Goal: Information Seeking & Learning: Learn about a topic

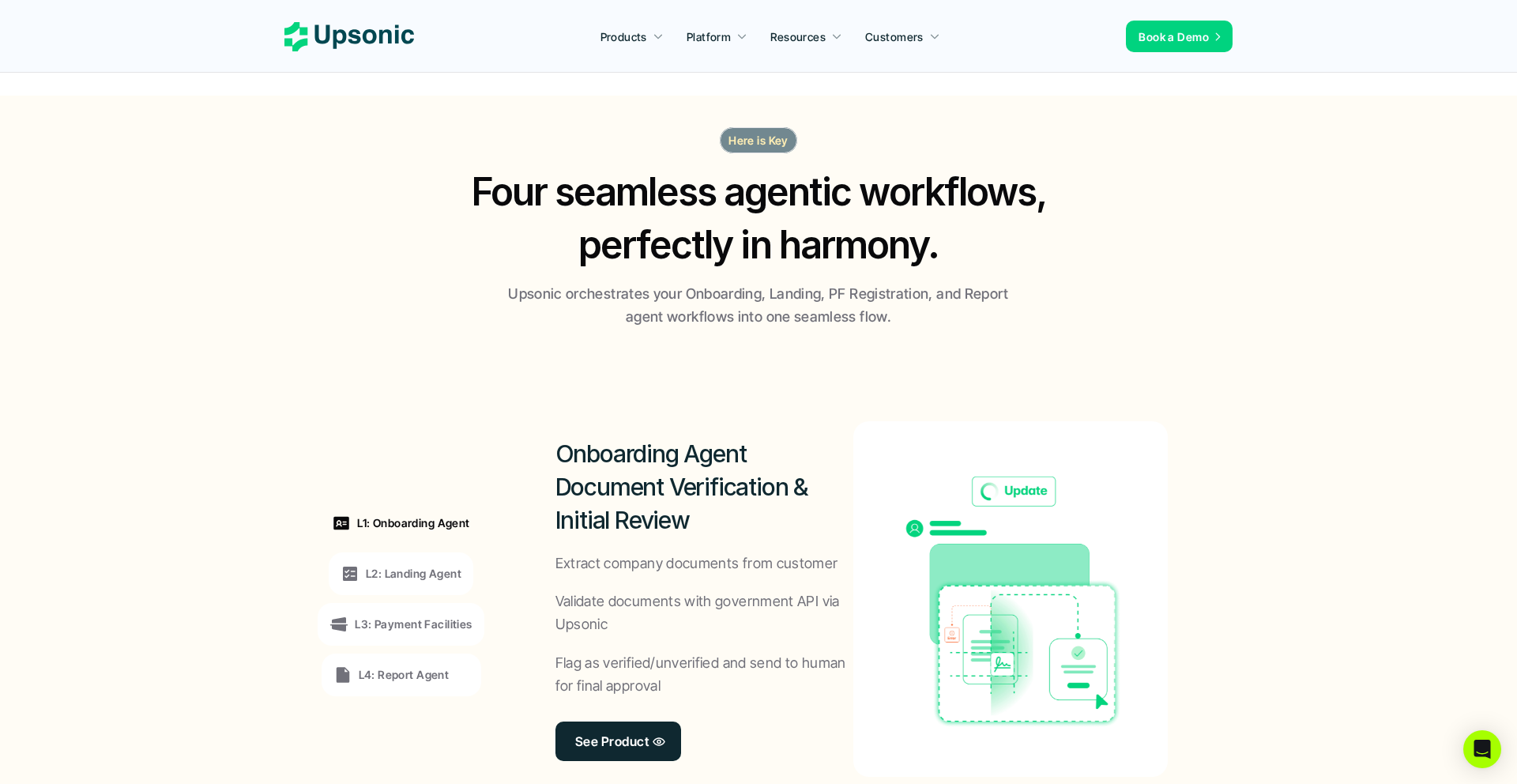
click at [369, 28] on icon at bounding box center [349, 36] width 130 height 29
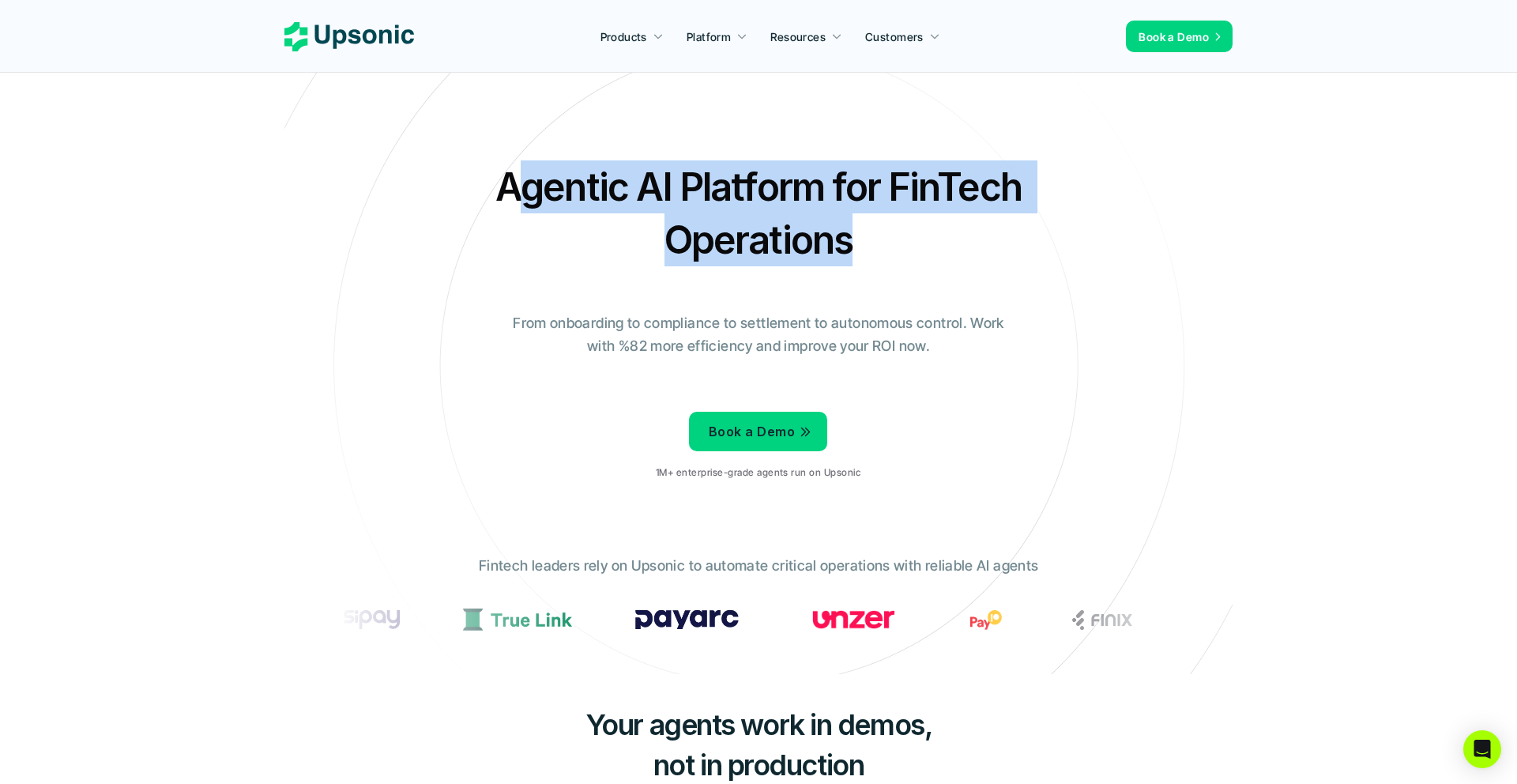
drag, startPoint x: 512, startPoint y: 144, endPoint x: 1014, endPoint y: 232, distance: 509.7
click at [1016, 233] on div "Agentic AI Platform for FinTech Operations From onboarding to compliance to set…" at bounding box center [758, 326] width 924 height 332
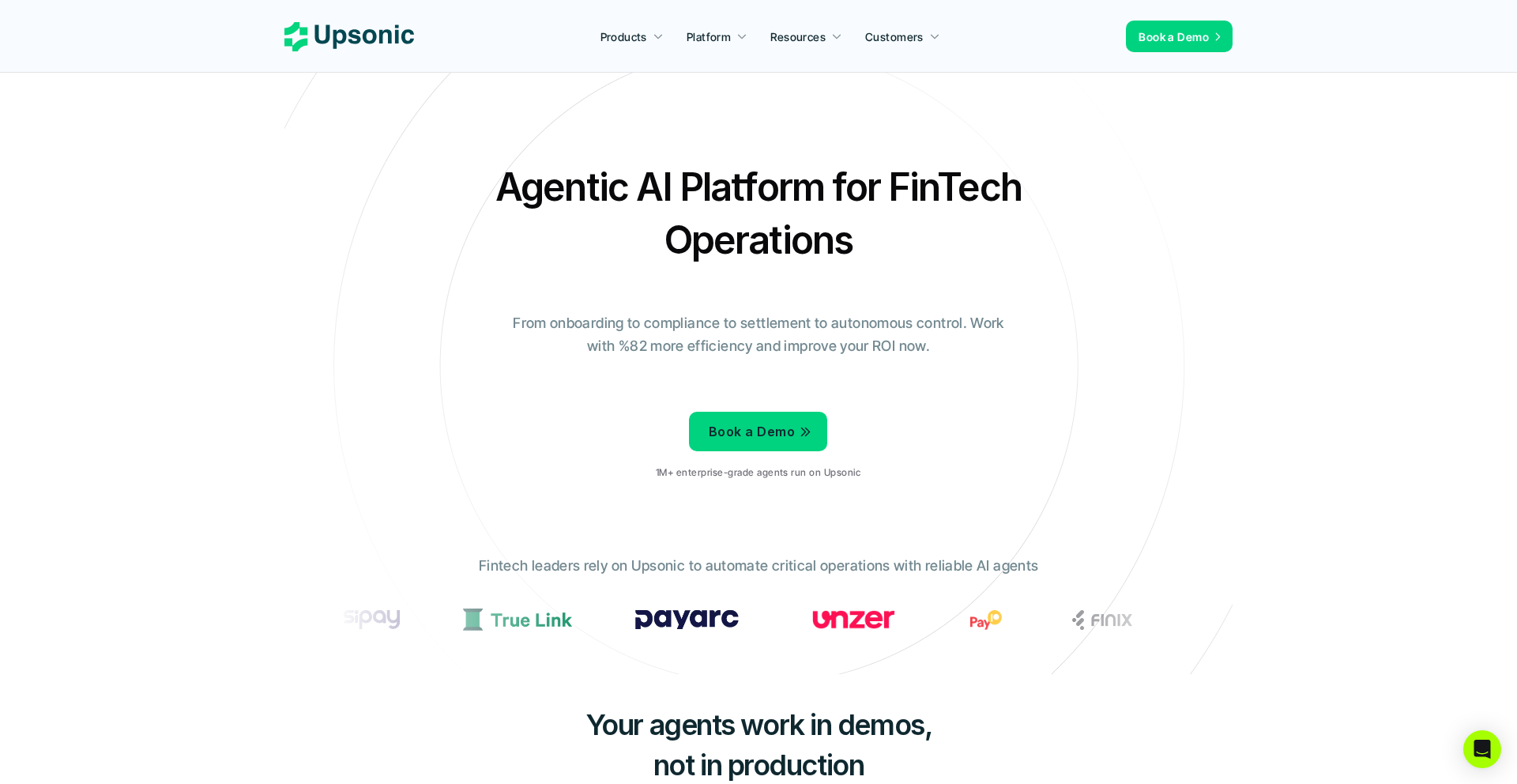
click at [901, 250] on div "Agentic AI Platform for FinTech Operations From onboarding to compliance to set…" at bounding box center [758, 326] width 924 height 332
drag, startPoint x: 501, startPoint y: 151, endPoint x: 685, endPoint y: 151, distance: 184.0
click at [685, 160] on h2 "Agentic AI Platform for FinTech Operations" at bounding box center [759, 213] width 553 height 106
drag, startPoint x: 887, startPoint y: 143, endPoint x: 1095, endPoint y: 153, distance: 208.2
click at [1093, 160] on div "Agentic AI Platform for FinTech Operations From onboarding to compliance to set…" at bounding box center [758, 326] width 924 height 332
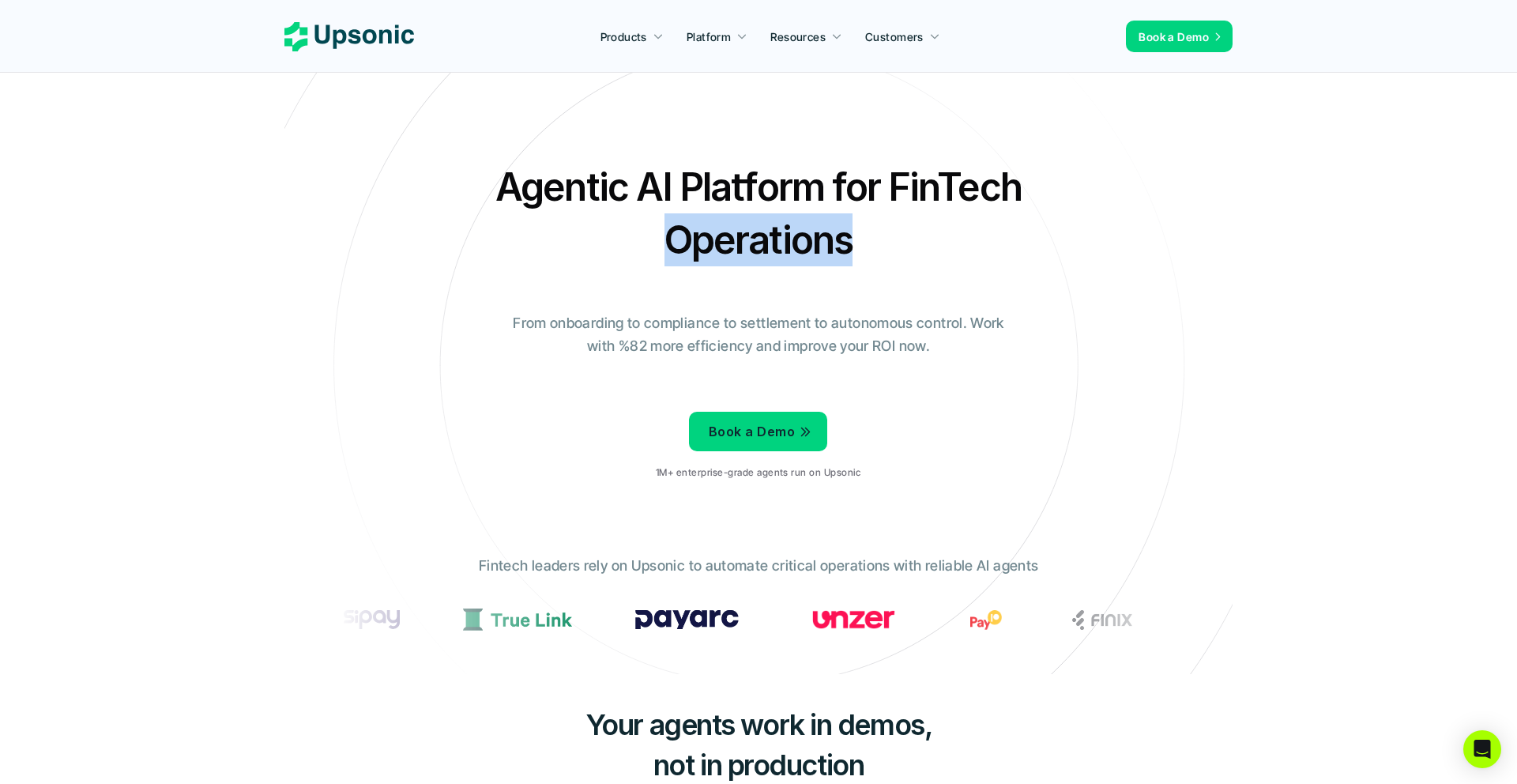
drag, startPoint x: 856, startPoint y: 201, endPoint x: 667, endPoint y: 196, distance: 189.1
click at [666, 196] on h2 "Agentic AI Platform for FinTech Operations" at bounding box center [759, 213] width 553 height 106
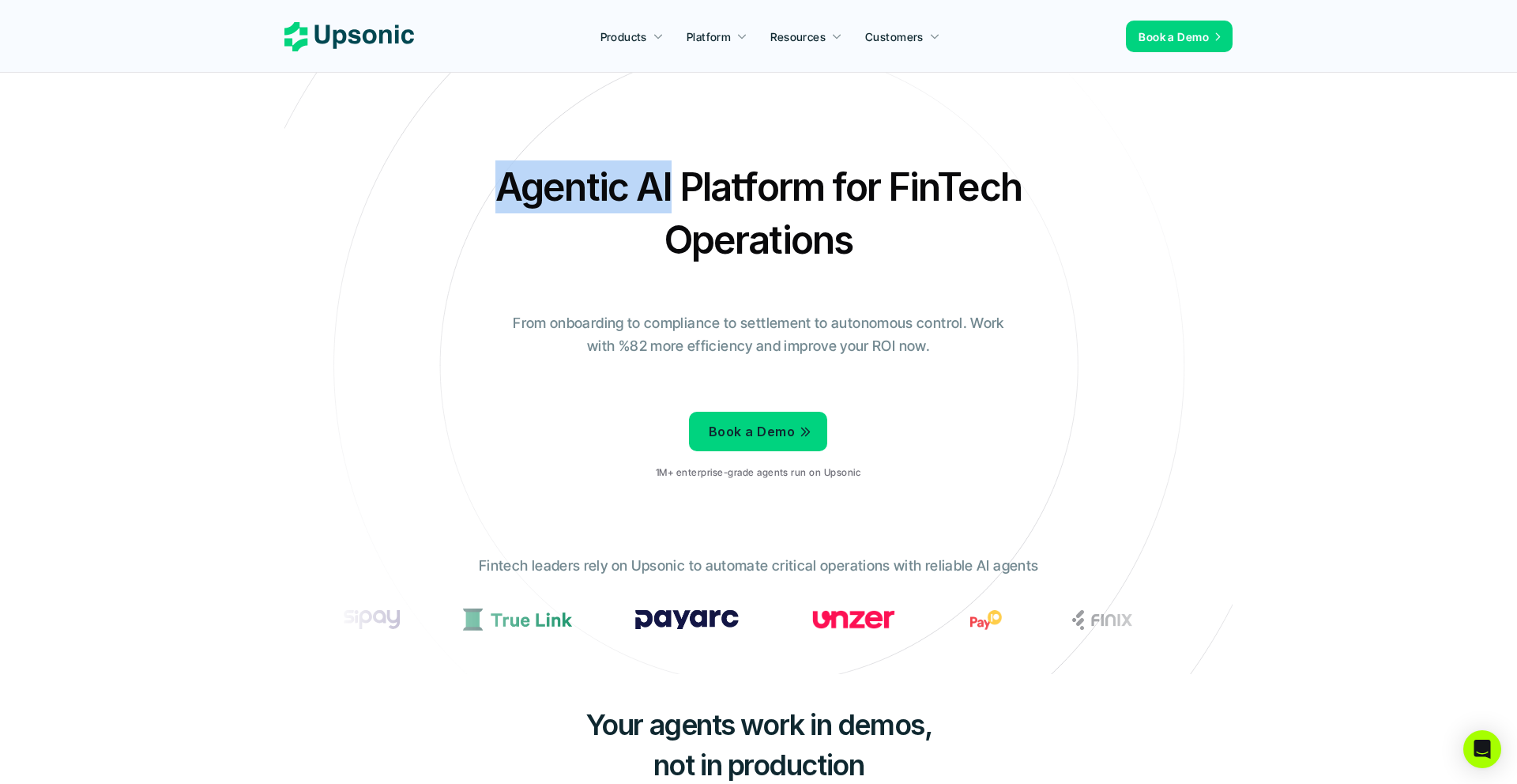
drag, startPoint x: 671, startPoint y: 151, endPoint x: 498, endPoint y: 154, distance: 173.0
click at [498, 160] on h2 "Agentic AI Platform for FinTech Operations" at bounding box center [759, 213] width 553 height 106
drag, startPoint x: 893, startPoint y: 145, endPoint x: 909, endPoint y: 145, distance: 16.0
click at [903, 160] on h2 "Agentic AI Platform for FinTech Operations" at bounding box center [759, 213] width 553 height 106
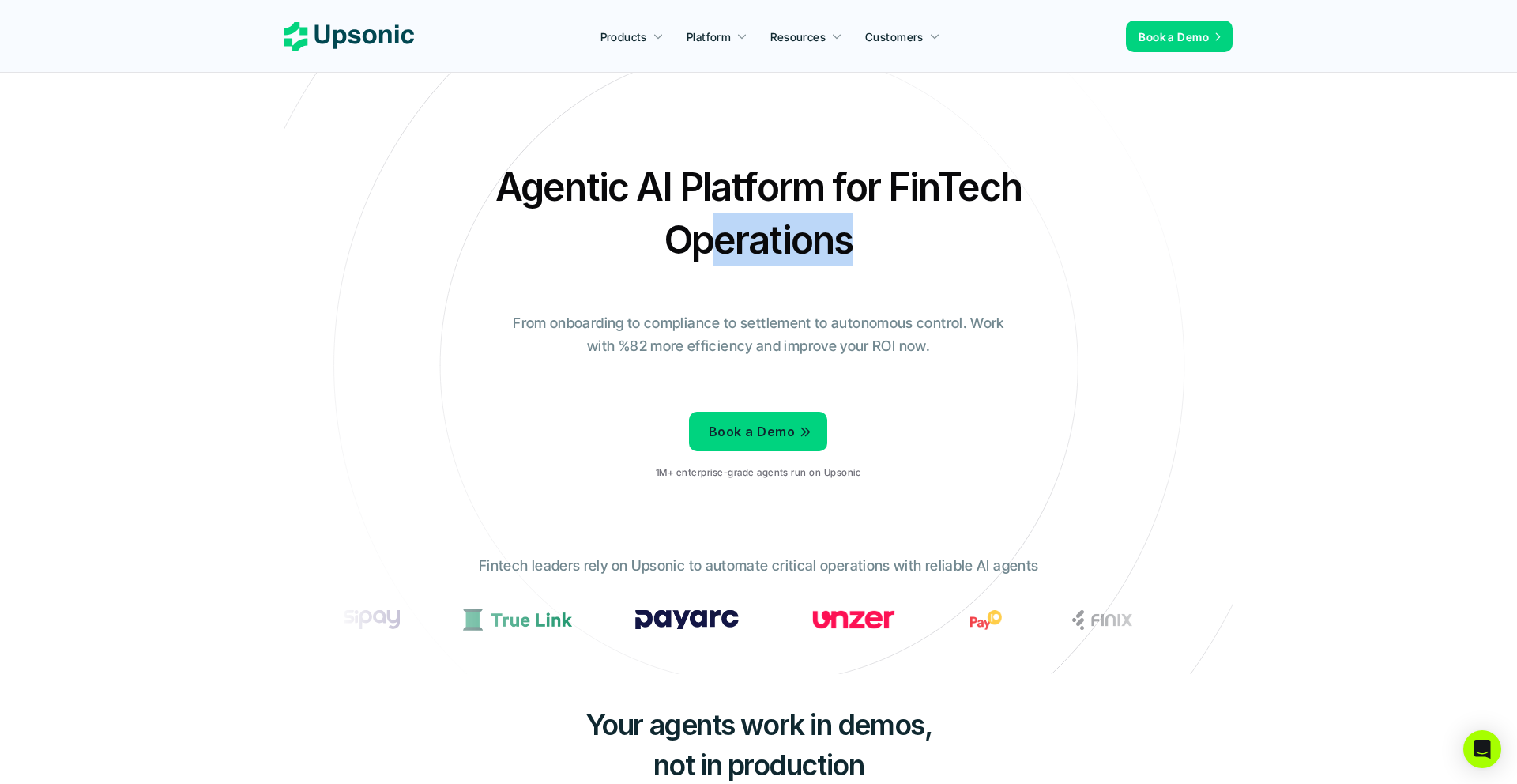
drag, startPoint x: 870, startPoint y: 206, endPoint x: 705, endPoint y: 181, distance: 166.9
click at [705, 182] on h2 "Agentic AI Platform for FinTech Operations" at bounding box center [759, 213] width 553 height 106
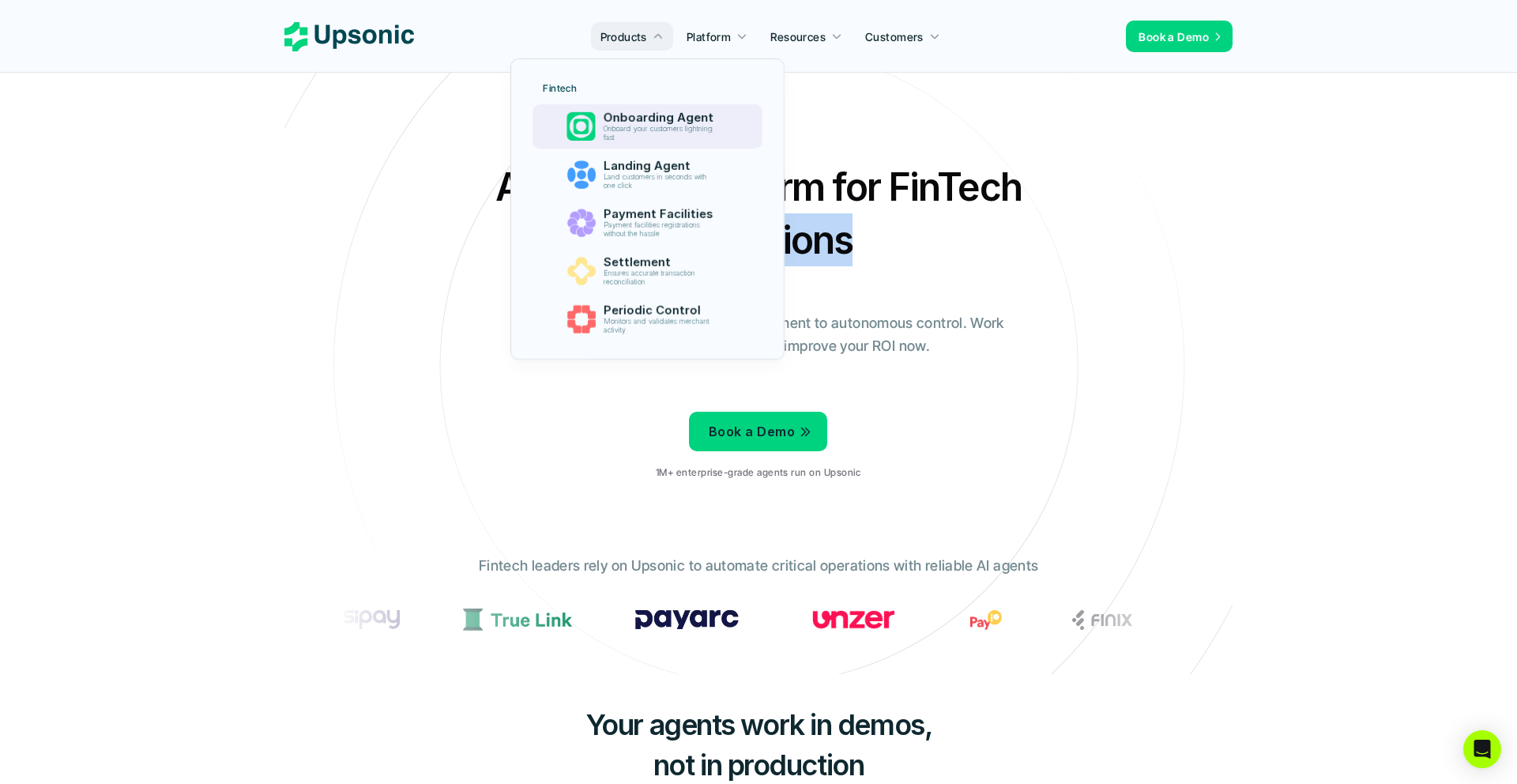
click at [629, 115] on p "Onboarding Agent" at bounding box center [661, 117] width 118 height 14
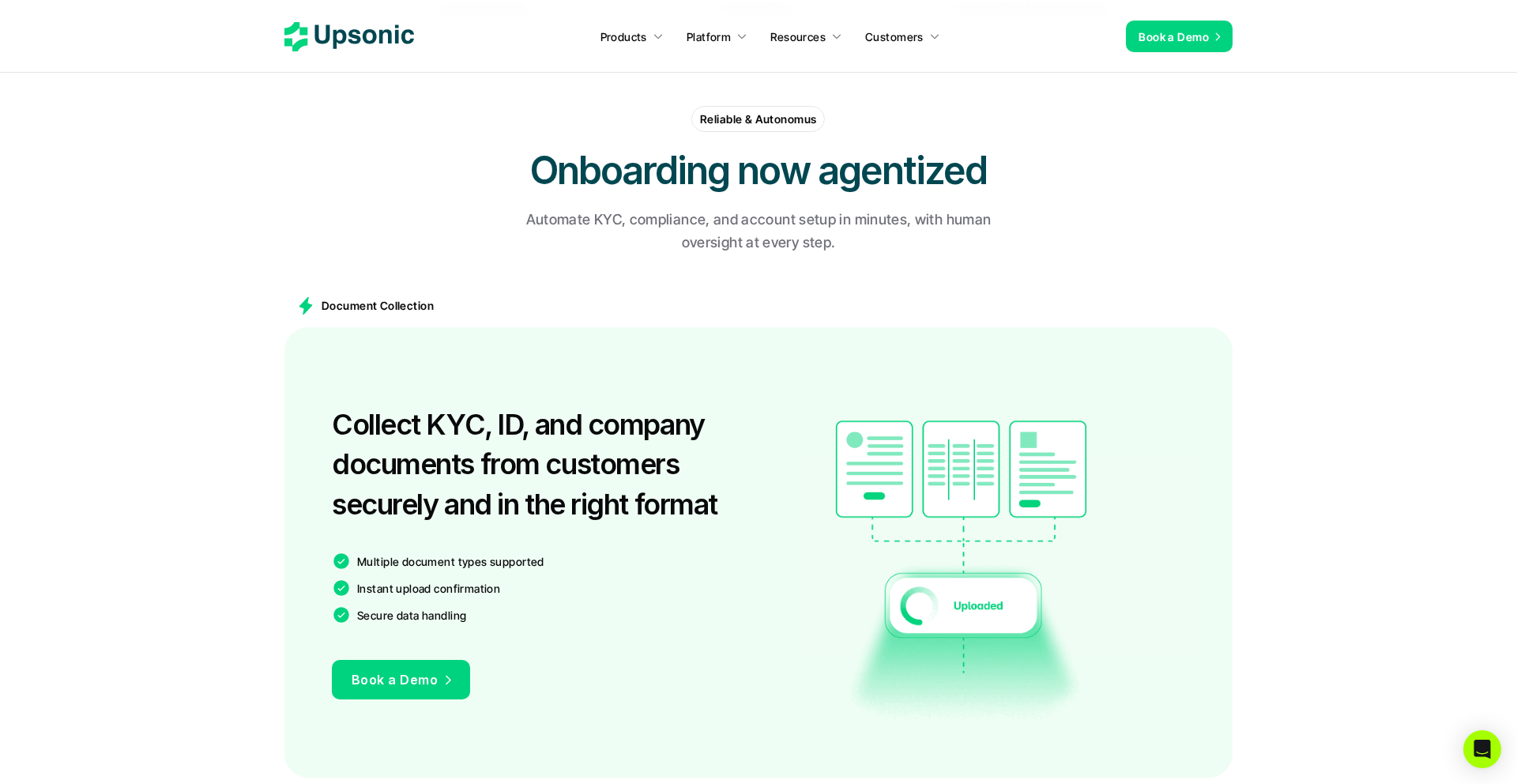
scroll to position [966, 0]
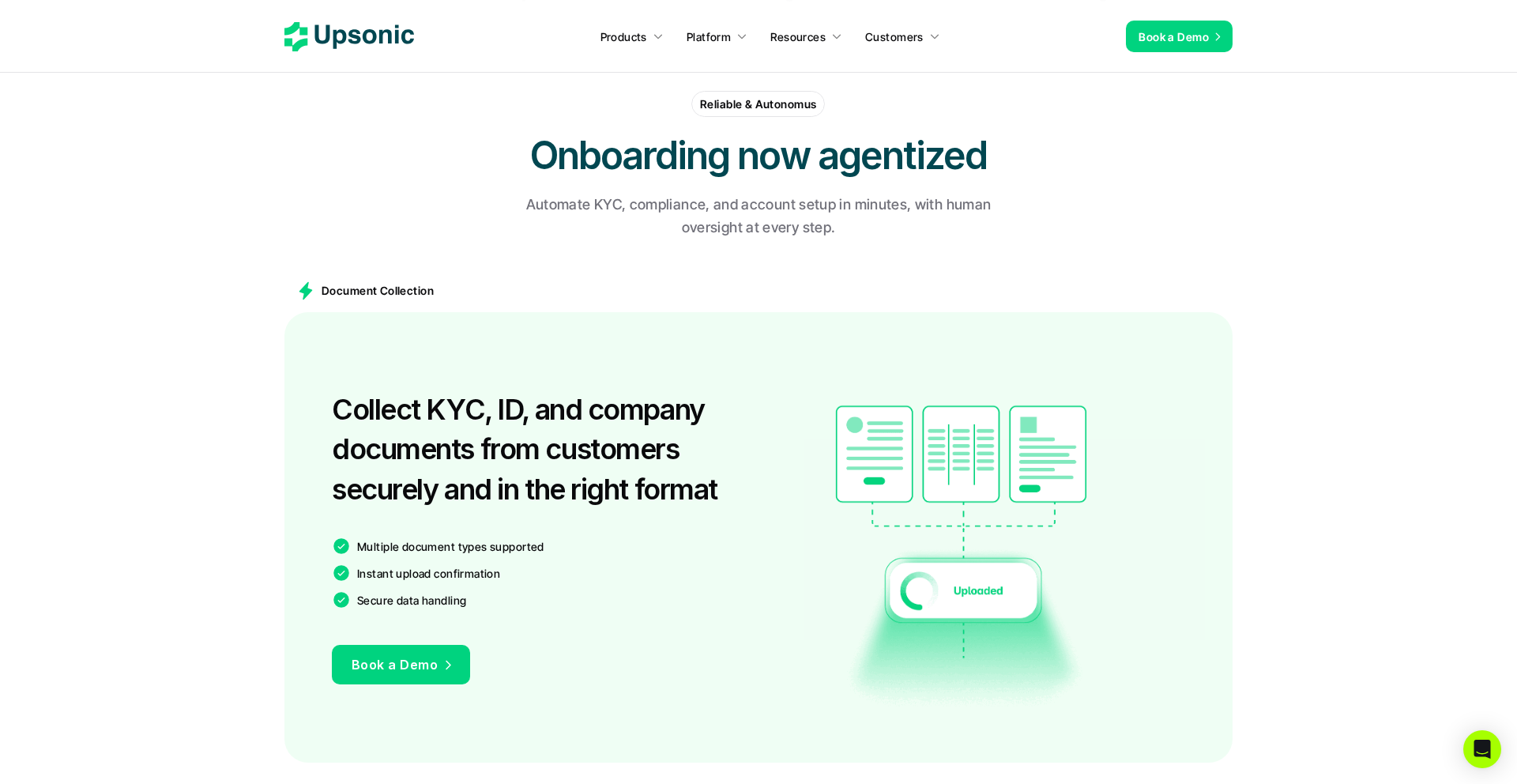
drag, startPoint x: 333, startPoint y: 377, endPoint x: 738, endPoint y: 471, distance: 415.8
click at [736, 471] on h3 "Collect KYC, ID, and company documents from customers securely and in the right…" at bounding box center [541, 449] width 419 height 120
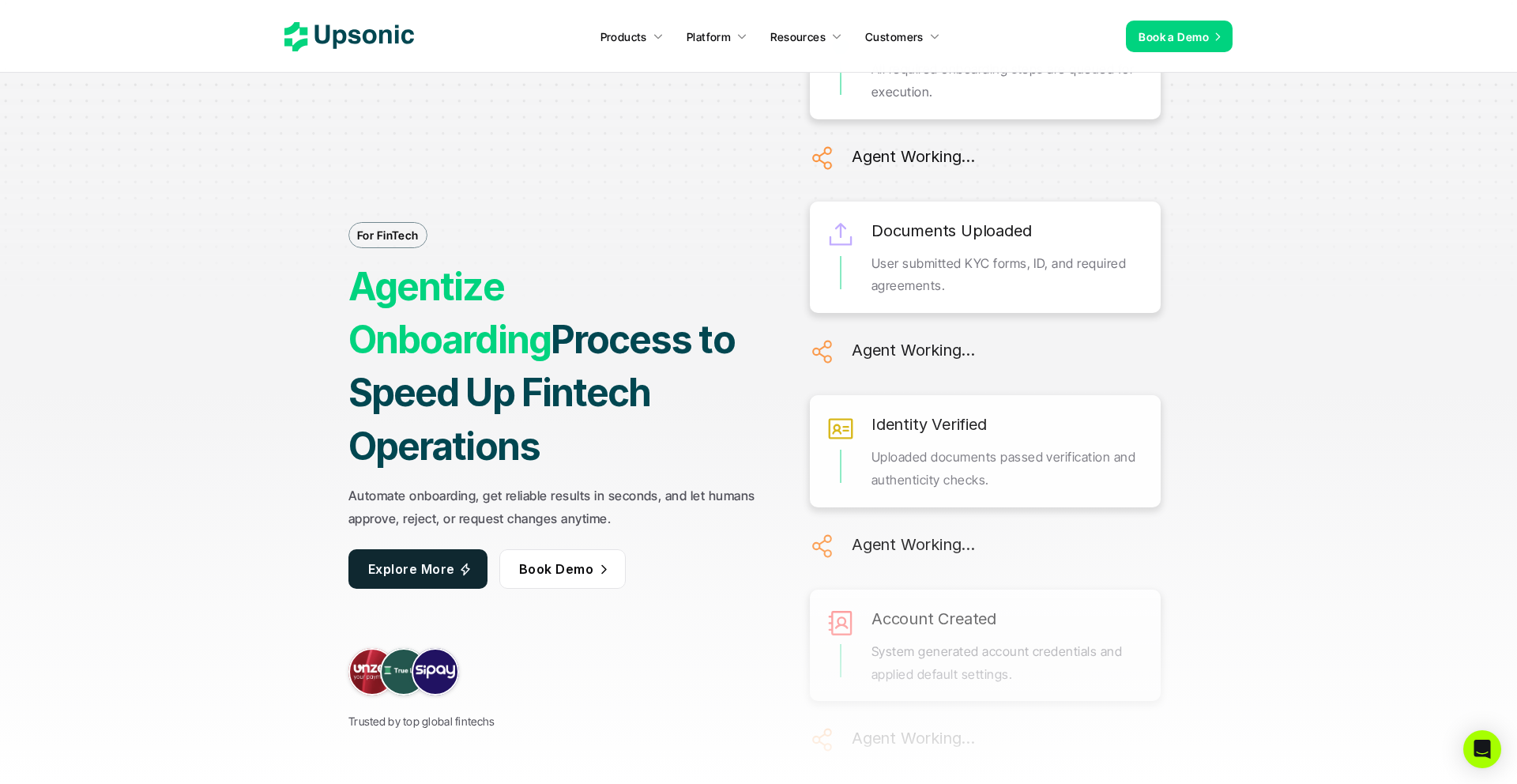
scroll to position [0, 0]
